Goal: Task Accomplishment & Management: Manage account settings

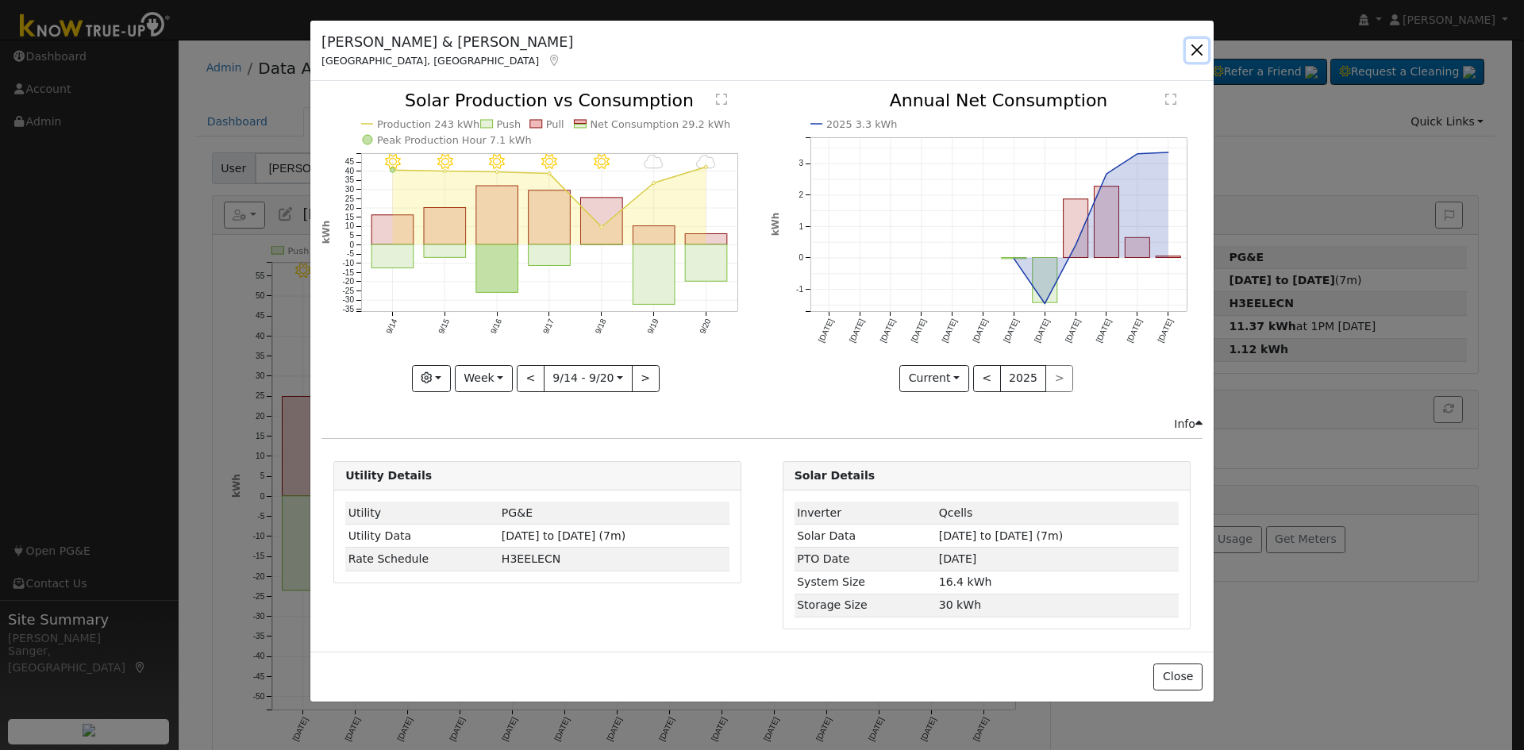
click at [1195, 48] on button "button" at bounding box center [1197, 50] width 22 height 22
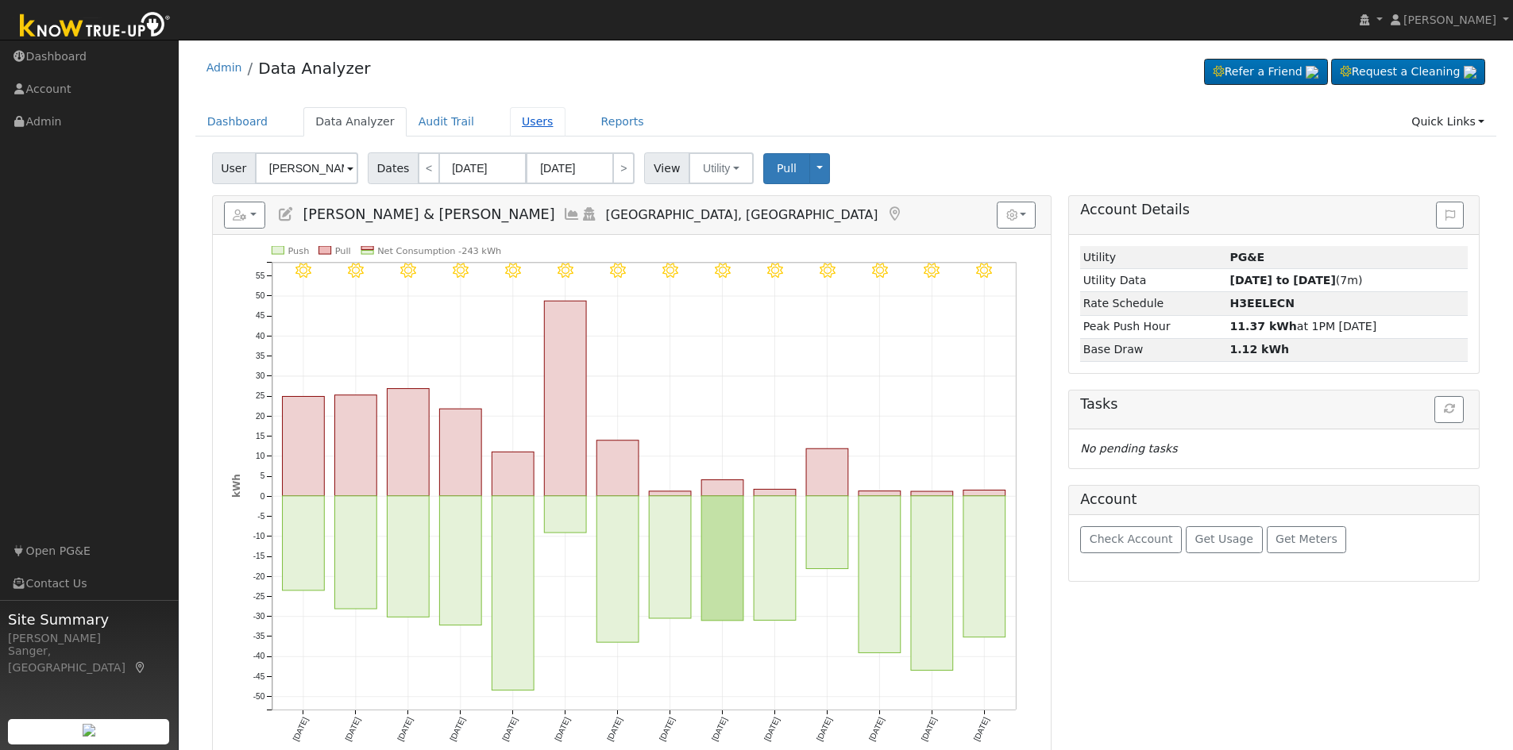
click at [516, 118] on link "Users" at bounding box center [538, 121] width 56 height 29
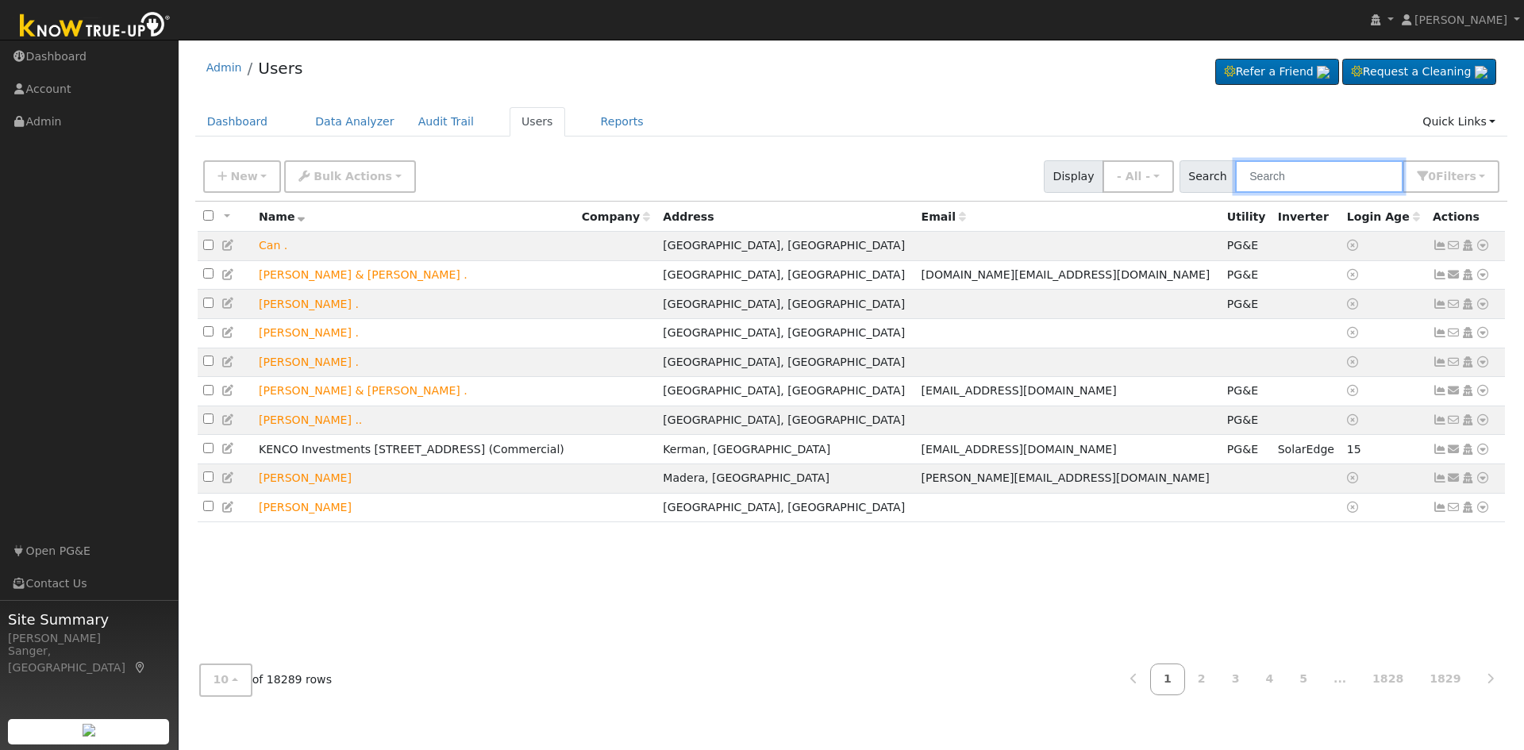
click at [1293, 179] on input "text" at bounding box center [1319, 176] width 168 height 33
paste input "Scott Whitley"
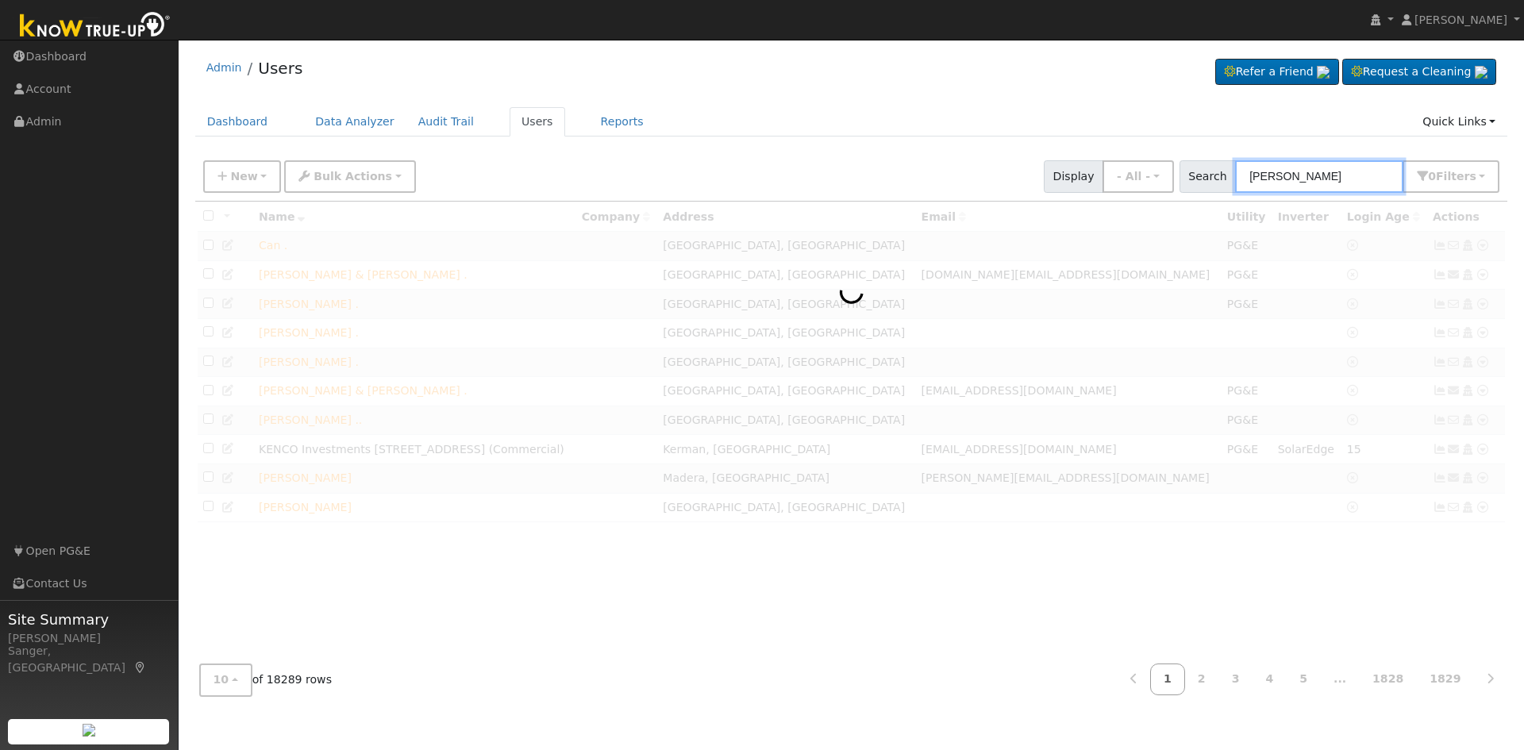
type input "Scott Whitley"
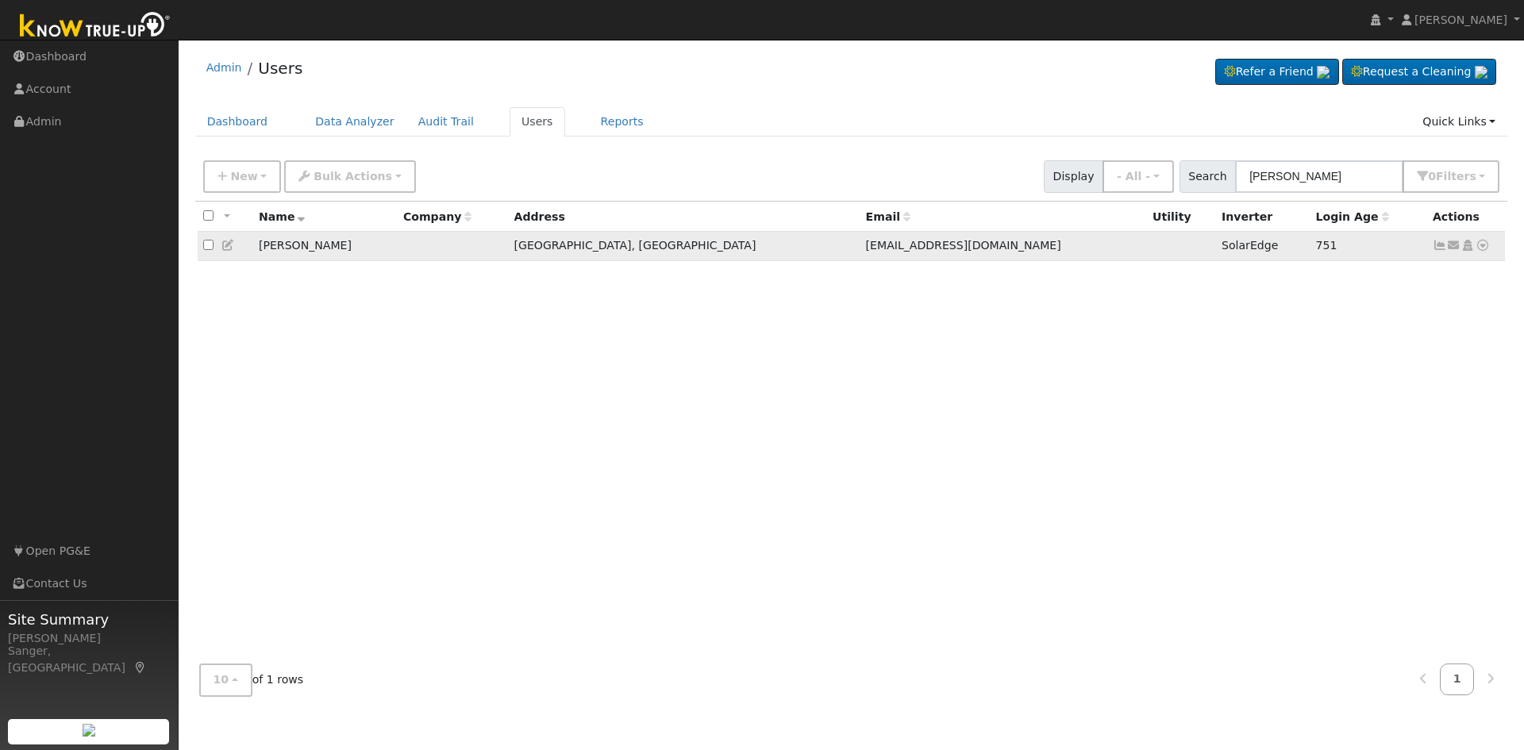
click at [1440, 248] on icon at bounding box center [1440, 245] width 14 height 11
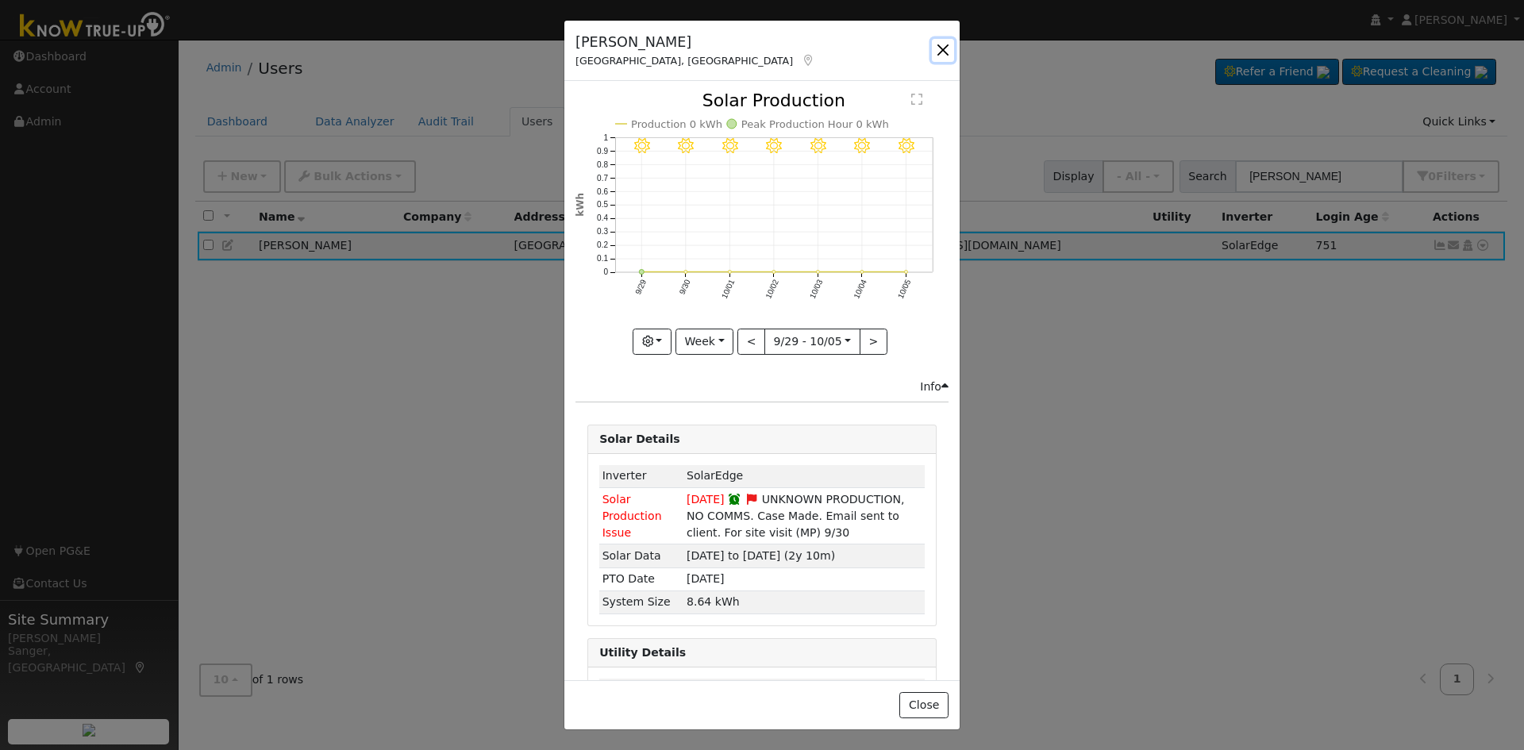
click at [938, 48] on button "button" at bounding box center [943, 50] width 22 height 22
